Goal: Transaction & Acquisition: Register for event/course

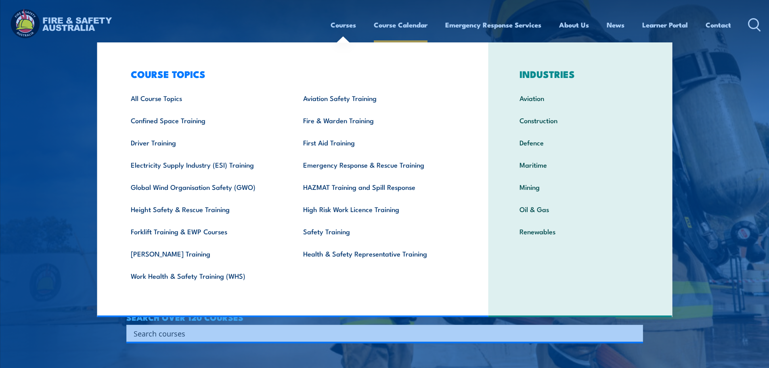
click at [402, 19] on link "Course Calendar" at bounding box center [401, 24] width 54 height 21
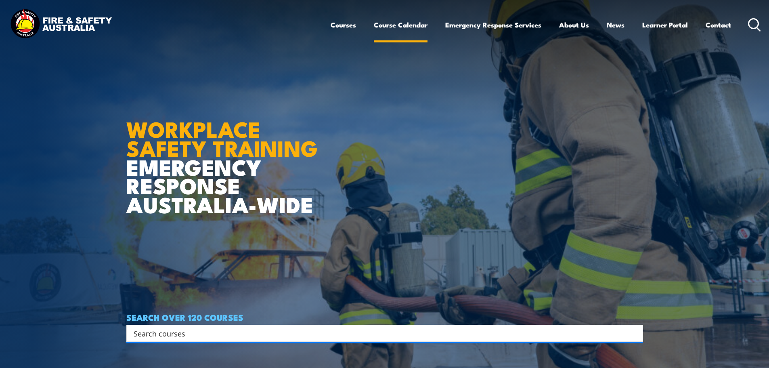
click at [401, 26] on link "Course Calendar" at bounding box center [401, 24] width 54 height 21
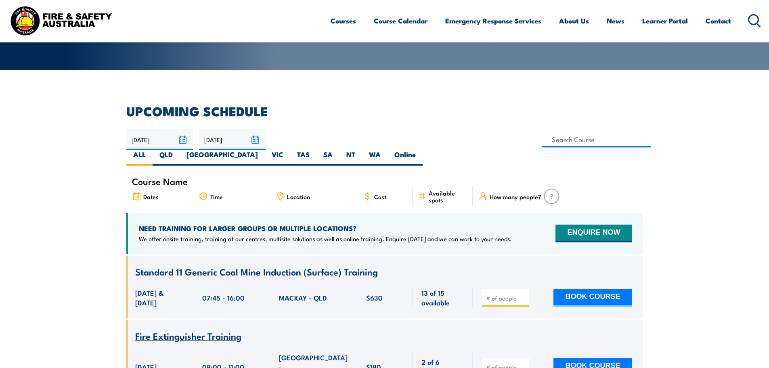
scroll to position [323, 0]
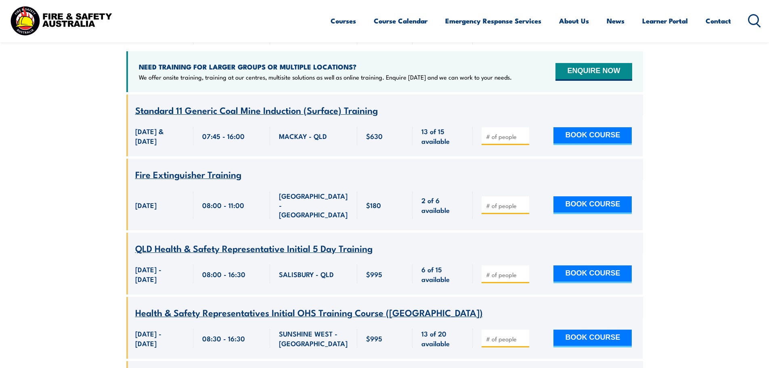
click at [514, 132] on input "number" at bounding box center [506, 136] width 40 height 8
type input "1"
click at [523, 132] on input "1" at bounding box center [506, 136] width 40 height 8
click at [557, 127] on button "BOOK COURSE" at bounding box center [592, 136] width 78 height 18
